Goal: Register for event/course

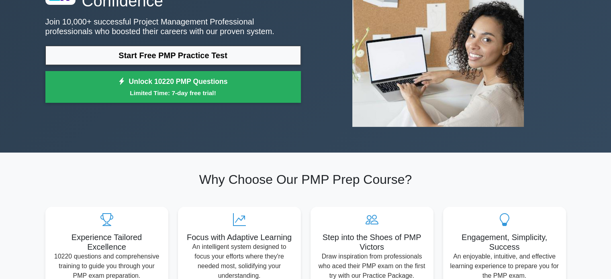
scroll to position [40, 0]
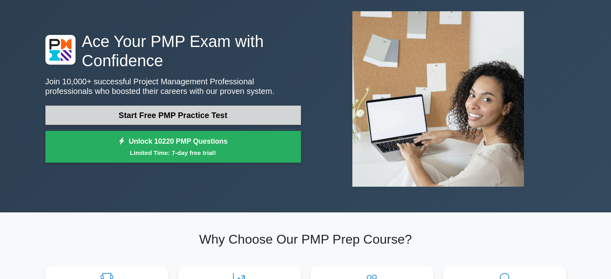
click at [178, 111] on link "Start Free PMP Practice Test" at bounding box center [173, 115] width 256 height 19
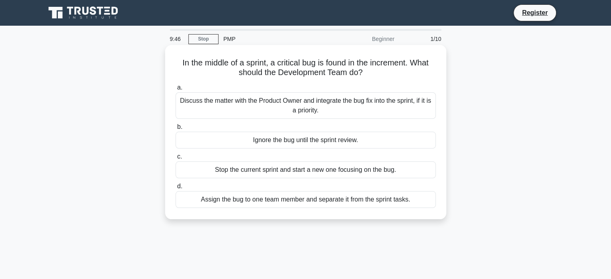
click at [263, 104] on div "Discuss the matter with the Product Owner and integrate the bug fix into the sp…" at bounding box center [306, 105] width 260 height 27
click at [176, 90] on input "a. Discuss the matter with the Product Owner and integrate the bug fix into the…" at bounding box center [176, 87] width 0 height 5
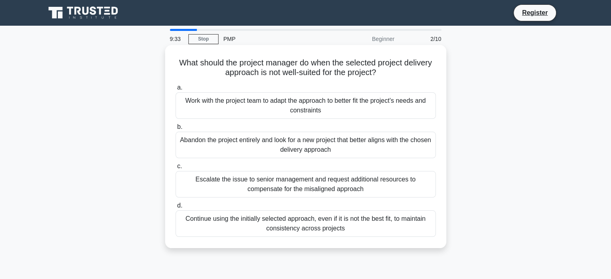
click at [288, 107] on div "Work with the project team to adapt the approach to better fit the project's ne…" at bounding box center [306, 105] width 260 height 27
click at [176, 90] on input "a. Work with the project team to adapt the approach to better fit the project's…" at bounding box center [176, 87] width 0 height 5
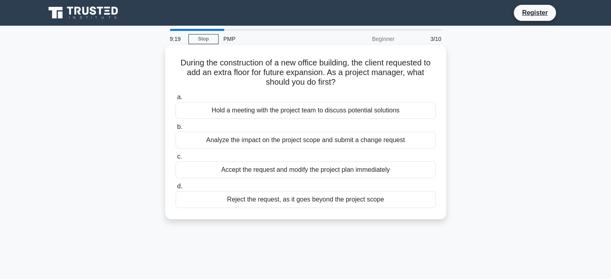
click at [314, 141] on div "Analyze the impact on the project scope and submit a change request" at bounding box center [306, 140] width 260 height 17
click at [176, 130] on input "b. Analyze the impact on the project scope and submit a change request" at bounding box center [176, 127] width 0 height 5
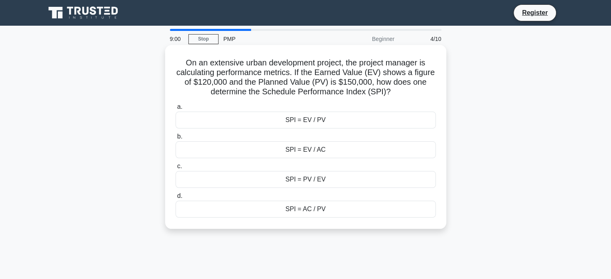
click at [342, 178] on div "SPI = PV / EV" at bounding box center [306, 179] width 260 height 17
click at [176, 169] on input "c. SPI = PV / EV" at bounding box center [176, 166] width 0 height 5
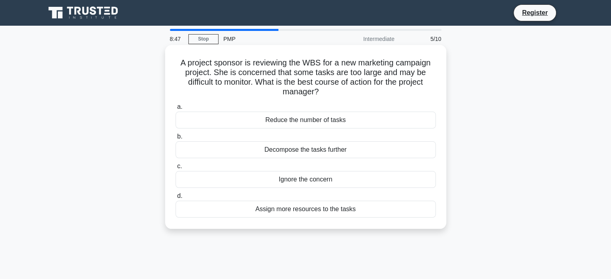
click at [307, 151] on div "Decompose the tasks further" at bounding box center [306, 150] width 260 height 17
click at [176, 139] on input "b. Decompose the tasks further" at bounding box center [176, 136] width 0 height 5
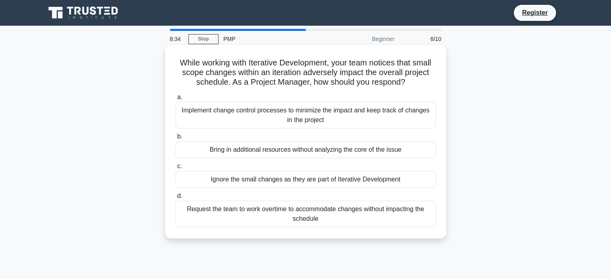
click at [293, 117] on div "Implement change control processes to minimize the impact and keep track of cha…" at bounding box center [306, 115] width 260 height 27
click at [176, 100] on input "a. Implement change control processes to minimize the impact and keep track of …" at bounding box center [176, 97] width 0 height 5
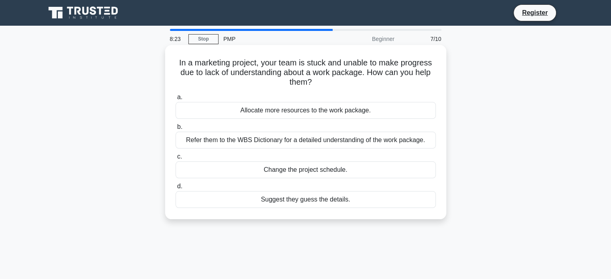
click at [320, 143] on div "Refer them to the WBS Dictionary for a detailed understanding of the work packa…" at bounding box center [306, 140] width 260 height 17
click at [176, 130] on input "b. Refer them to the WBS Dictionary for a detailed understanding of the work pa…" at bounding box center [176, 127] width 0 height 5
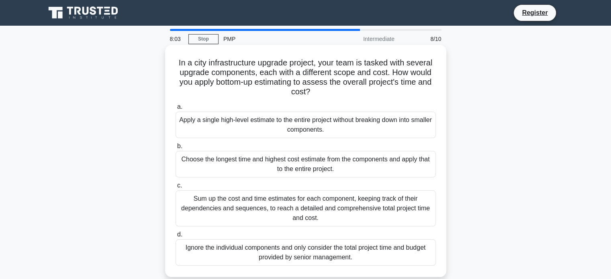
click at [332, 211] on div "Sum up the cost and time estimates for each component, keeping track of their d…" at bounding box center [306, 209] width 260 height 36
click at [176, 189] on input "c. Sum up the cost and time estimates for each component, keeping track of thei…" at bounding box center [176, 185] width 0 height 5
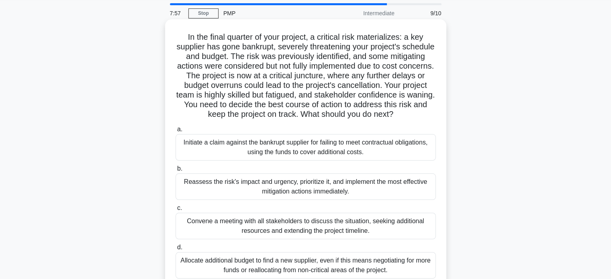
scroll to position [40, 0]
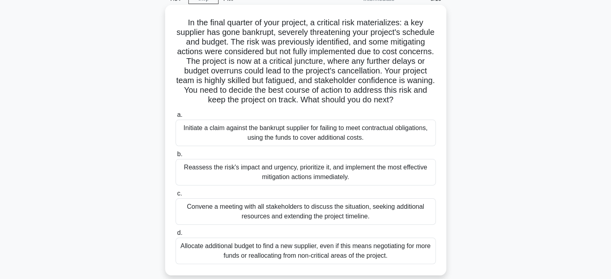
click at [326, 185] on div "Reassess the risk's impact and urgency, prioritize it, and implement the most e…" at bounding box center [306, 172] width 260 height 27
click at [176, 157] on input "b. Reassess the risk's impact and urgency, prioritize it, and implement the mos…" at bounding box center [176, 154] width 0 height 5
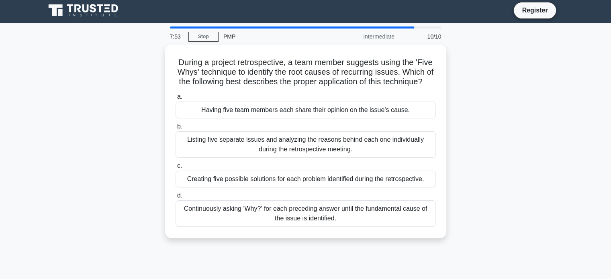
scroll to position [0, 0]
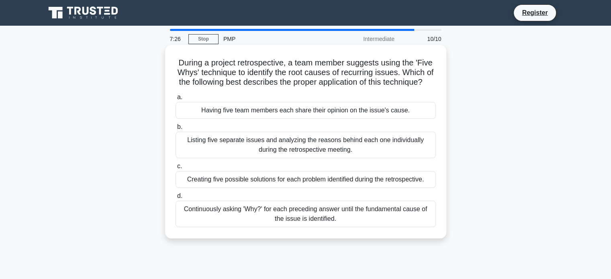
click at [278, 225] on div "Continuously asking 'Why?' for each preceding answer until the fundamental caus…" at bounding box center [306, 214] width 260 height 27
click at [176, 199] on input "d. Continuously asking 'Why?' for each preceding answer until the fundamental c…" at bounding box center [176, 196] width 0 height 5
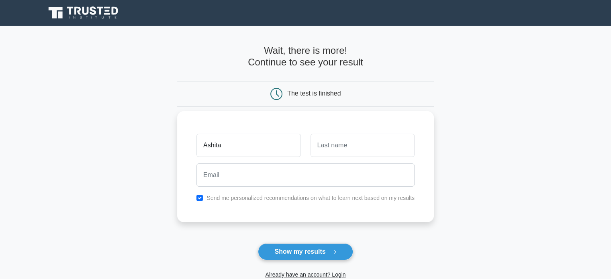
type input "Ashita"
click at [337, 149] on input "text" at bounding box center [363, 145] width 104 height 23
type input "Mathew"
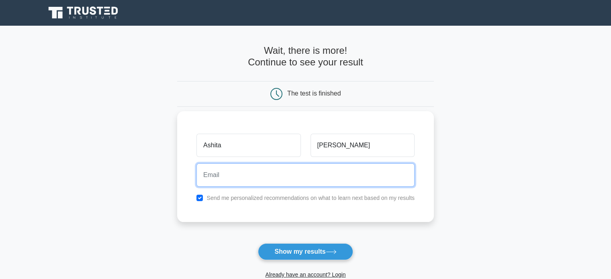
click at [245, 178] on input "email" at bounding box center [306, 175] width 218 height 23
type input "ash.mattew@gmail.com"
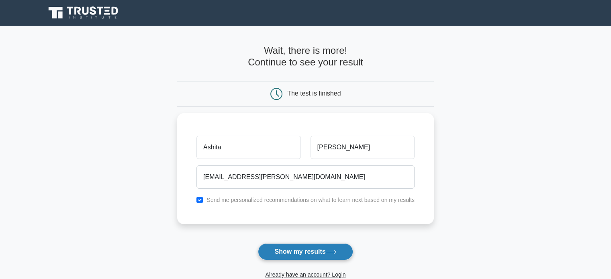
click at [301, 249] on button "Show my results" at bounding box center [305, 252] width 95 height 17
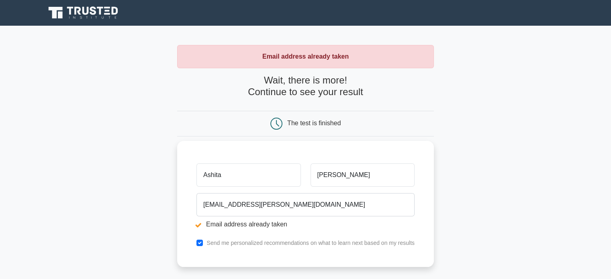
scroll to position [40, 0]
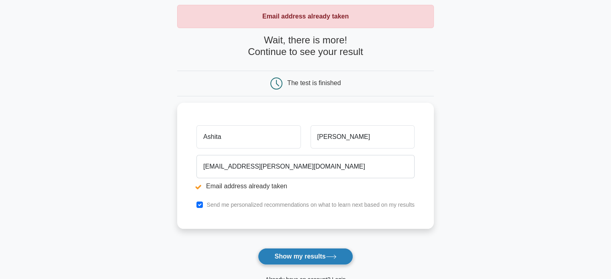
click at [295, 255] on button "Show my results" at bounding box center [305, 256] width 95 height 17
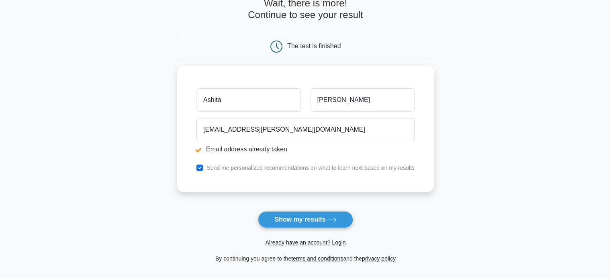
scroll to position [80, 0]
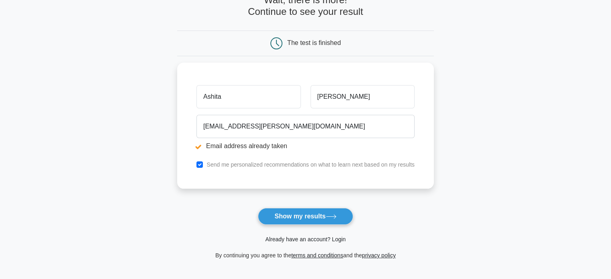
click at [313, 239] on link "Already have an account? Login" at bounding box center [305, 239] width 80 height 6
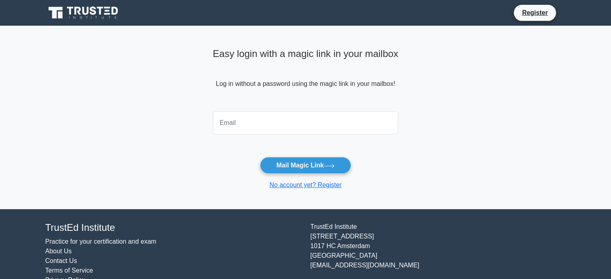
click at [235, 127] on input "email" at bounding box center [306, 122] width 186 height 23
type input "[EMAIL_ADDRESS][PERSON_NAME][DOMAIN_NAME]"
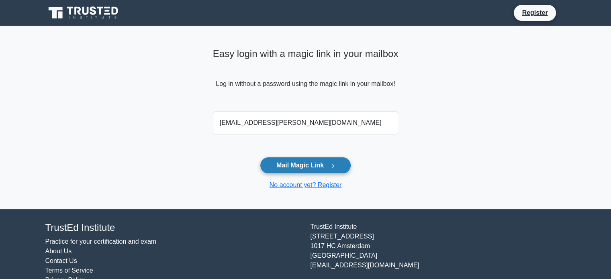
click at [305, 166] on button "Mail Magic Link" at bounding box center [305, 165] width 91 height 17
